Goal: Task Accomplishment & Management: Manage account settings

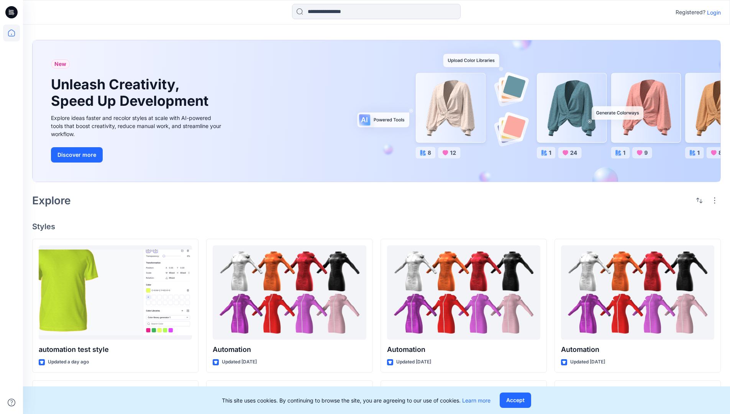
click at [712, 12] on p "Login" at bounding box center [714, 12] width 14 height 8
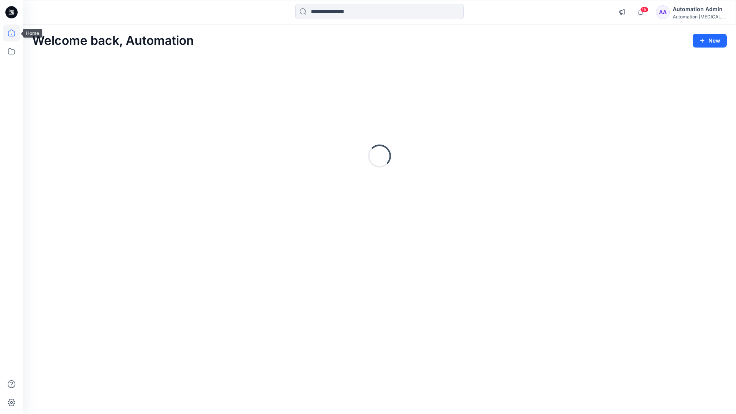
click at [15, 33] on icon at bounding box center [11, 33] width 7 height 7
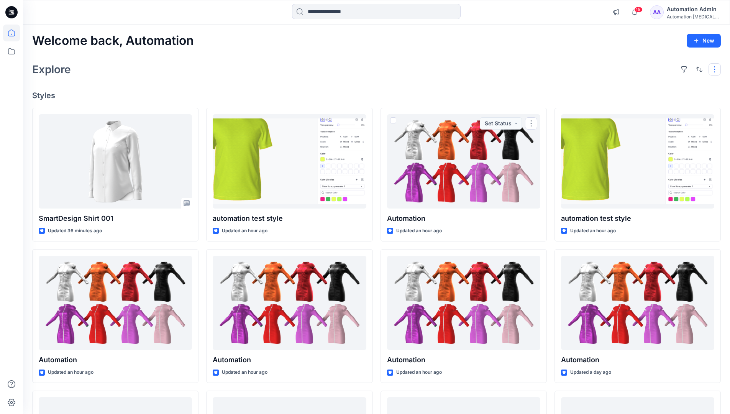
click at [716, 69] on button "button" at bounding box center [715, 69] width 12 height 12
click at [697, 68] on button "button" at bounding box center [699, 69] width 12 height 12
click at [665, 85] on p "Last update" at bounding box center [674, 89] width 48 height 8
click at [658, 105] on p "A to Z" at bounding box center [674, 106] width 48 height 8
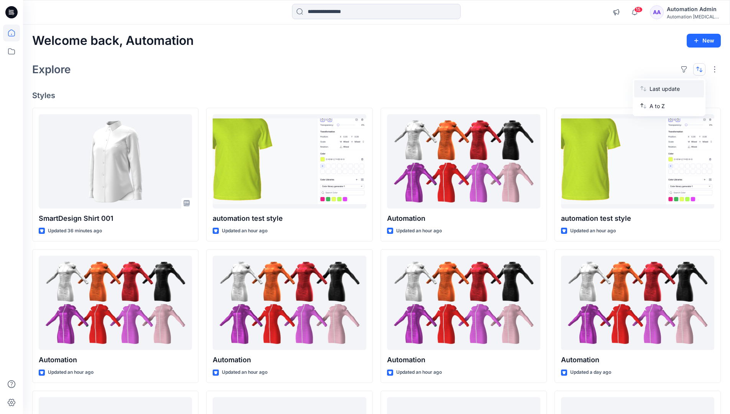
click at [658, 87] on p "Last update" at bounding box center [674, 89] width 48 height 8
click at [658, 108] on p "A to Z" at bounding box center [674, 106] width 48 height 8
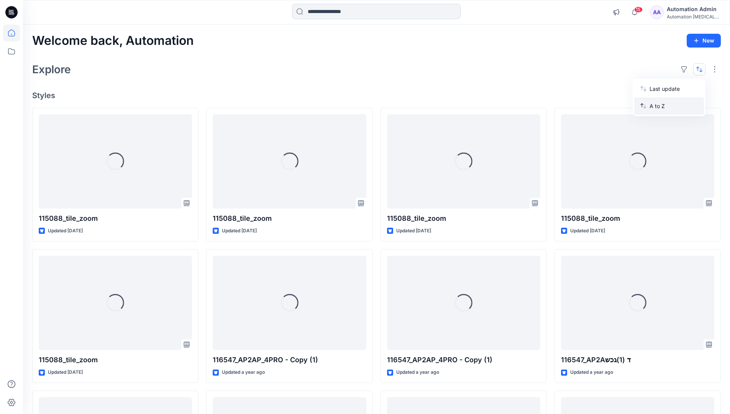
click at [658, 106] on p "A to Z" at bounding box center [674, 106] width 48 height 8
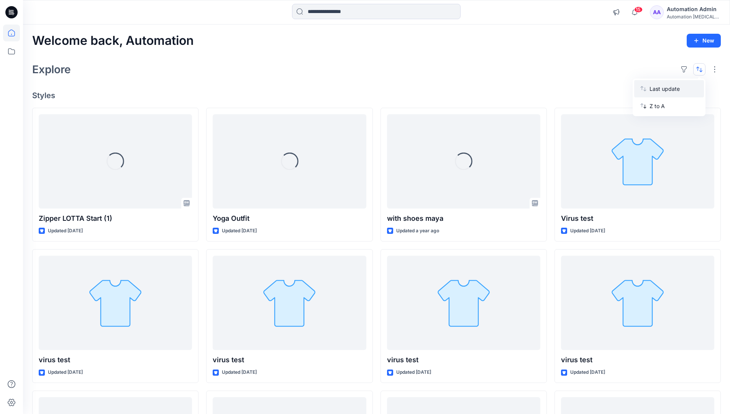
click at [658, 90] on p "Last update" at bounding box center [674, 89] width 48 height 8
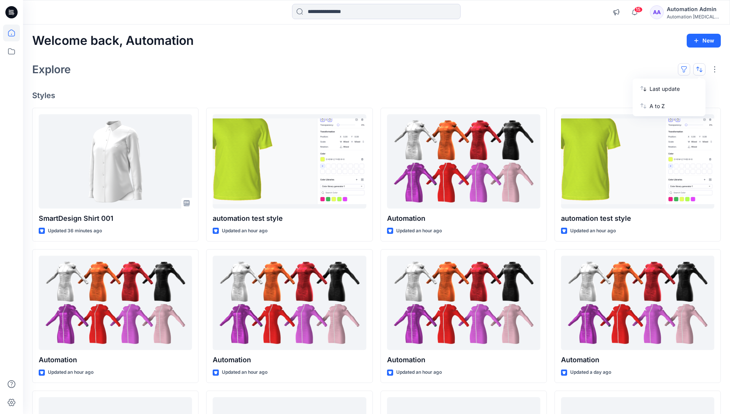
click at [687, 69] on button "button" at bounding box center [684, 69] width 12 height 12
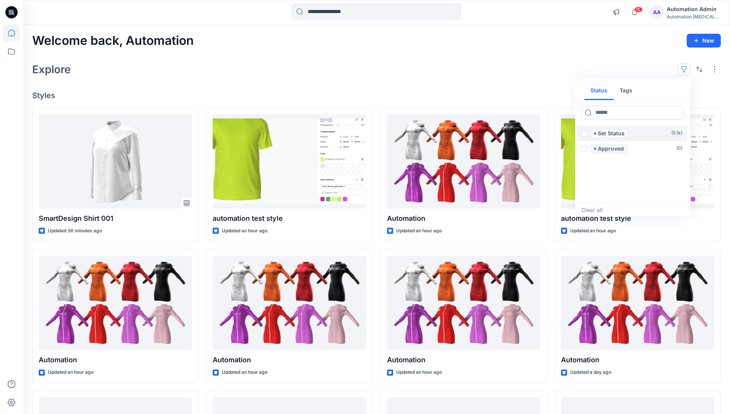
click at [584, 134] on span at bounding box center [584, 133] width 6 height 6
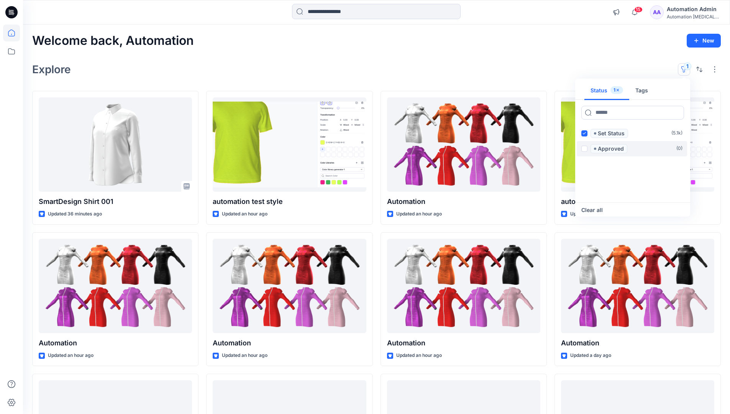
click at [586, 147] on span at bounding box center [584, 149] width 6 height 6
click at [584, 134] on icon at bounding box center [583, 133] width 3 height 3
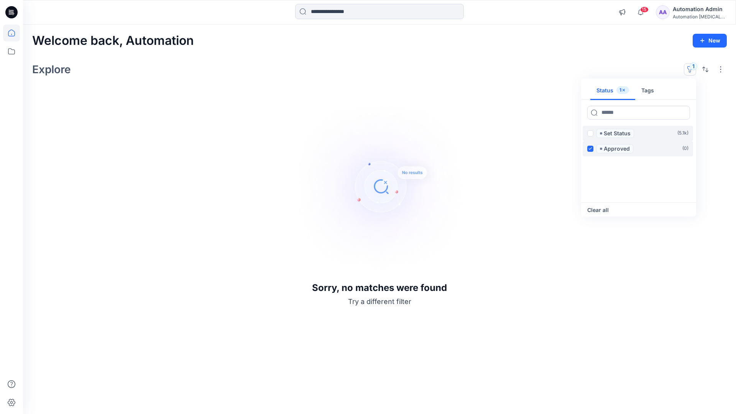
click at [591, 148] on icon at bounding box center [589, 148] width 3 height 3
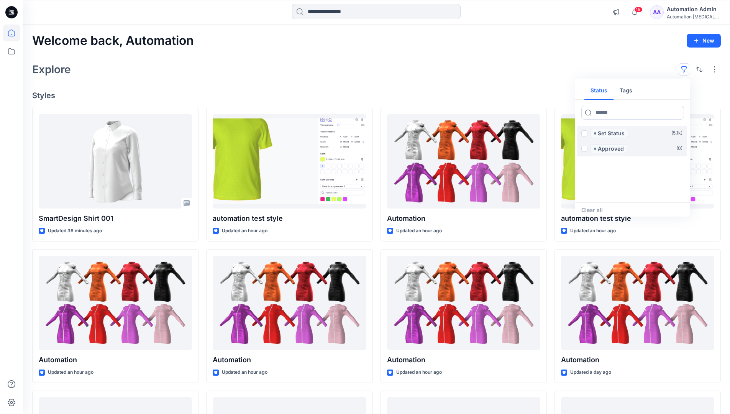
click at [625, 87] on button "Tags" at bounding box center [626, 91] width 25 height 18
click at [604, 90] on button "Status" at bounding box center [598, 91] width 29 height 18
click at [610, 114] on input at bounding box center [632, 113] width 103 height 14
type input "******"
click at [613, 134] on p "Set Status" at bounding box center [611, 133] width 27 height 9
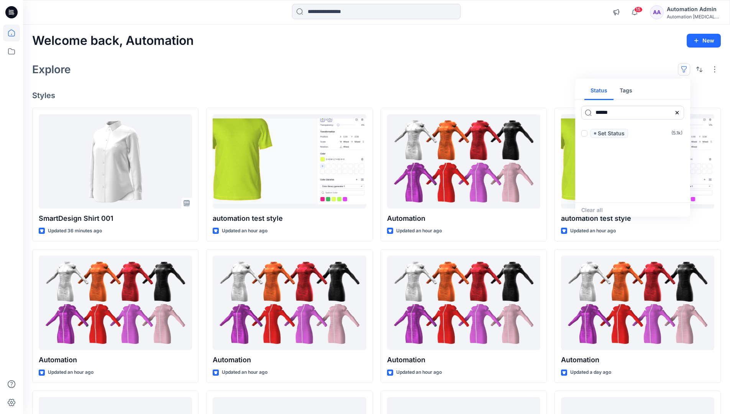
click at [676, 113] on icon at bounding box center [677, 112] width 3 height 3
click at [628, 93] on button "Tags" at bounding box center [626, 91] width 25 height 18
click at [605, 112] on input at bounding box center [632, 113] width 103 height 14
type input "**********"
click at [632, 192] on p "automation tag" at bounding box center [614, 194] width 40 height 9
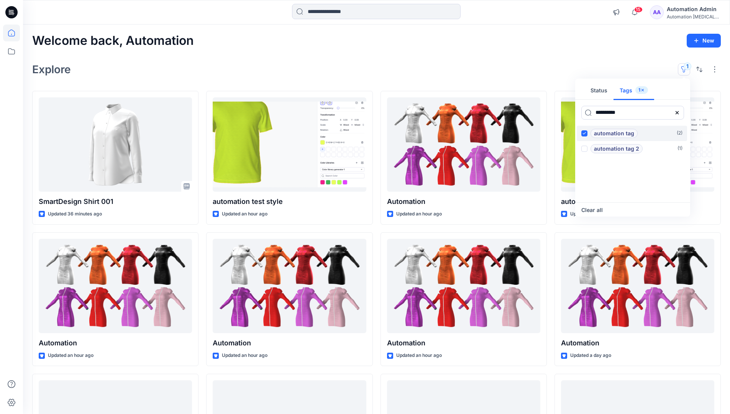
click at [632, 131] on p "automation tag" at bounding box center [614, 133] width 40 height 9
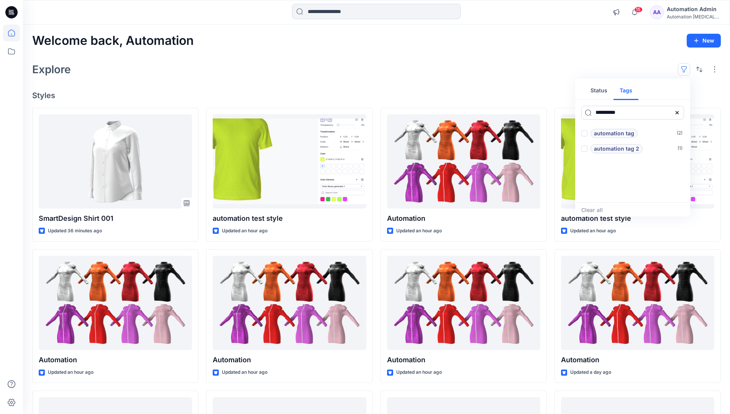
click at [678, 113] on icon at bounding box center [677, 112] width 3 height 3
click at [604, 93] on button "Status" at bounding box center [598, 91] width 29 height 18
click at [611, 134] on p "Set Status" at bounding box center [611, 133] width 27 height 9
click at [586, 134] on span at bounding box center [584, 133] width 6 height 6
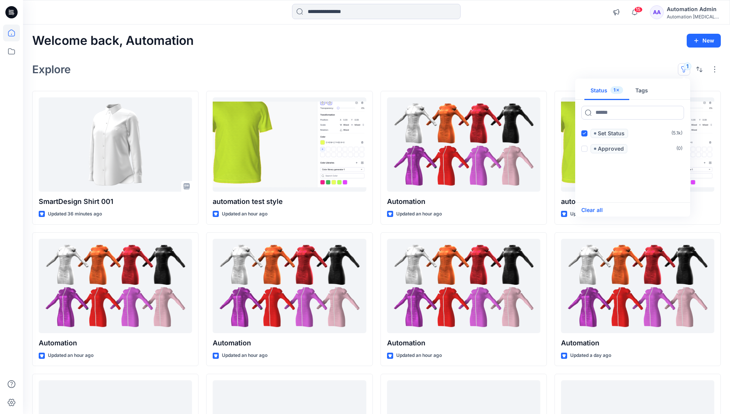
click at [598, 209] on button "Clear all" at bounding box center [591, 209] width 21 height 9
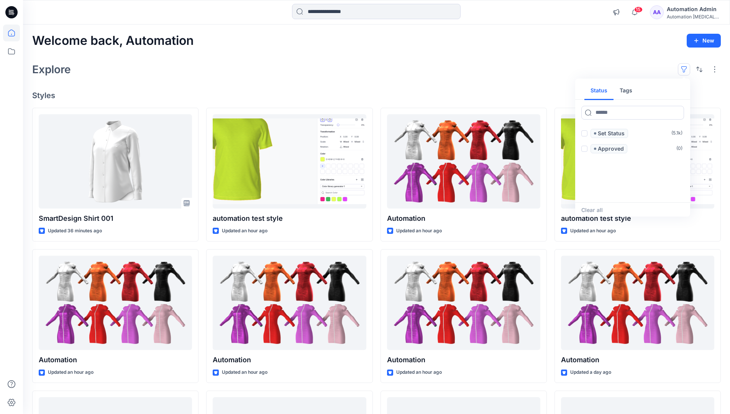
click at [686, 67] on button "button" at bounding box center [684, 69] width 12 height 12
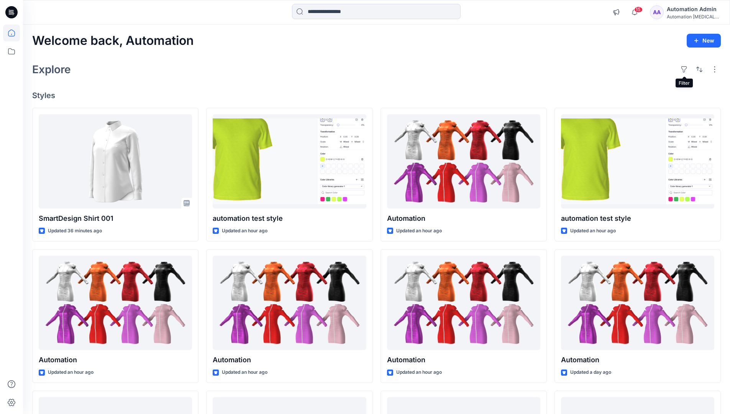
click at [691, 9] on div "Automation Admin" at bounding box center [694, 9] width 54 height 9
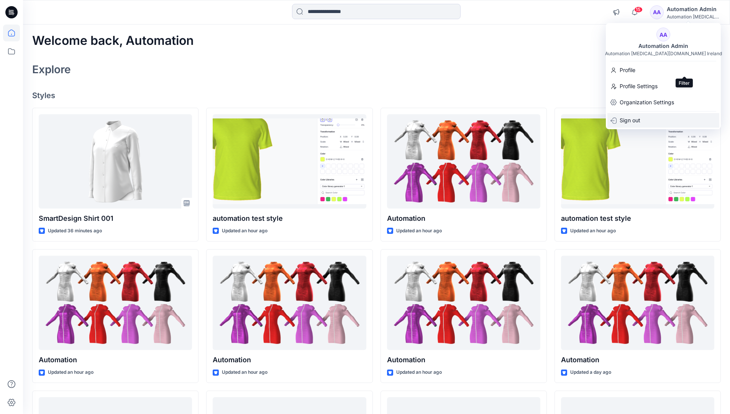
click at [640, 121] on p "Sign out" at bounding box center [630, 120] width 21 height 15
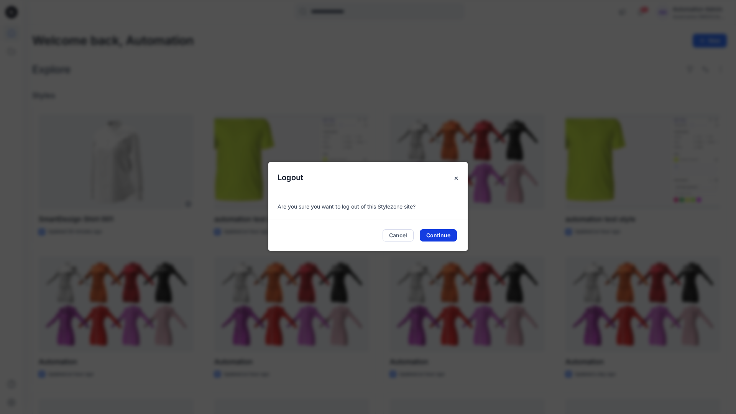
click at [448, 232] on button "Continue" at bounding box center [438, 235] width 37 height 12
